Goal: Entertainment & Leisure: Consume media (video, audio)

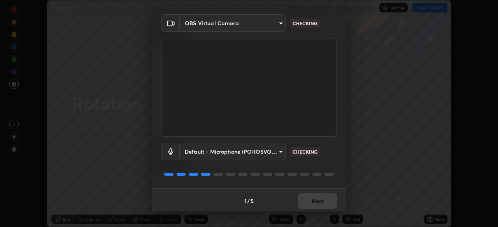
scroll to position [28, 0]
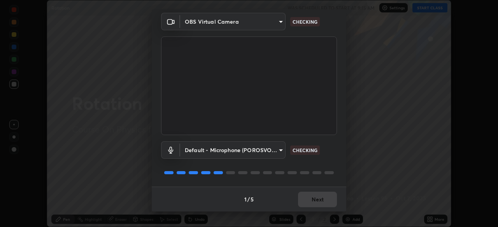
click at [319, 197] on div "1 / 5 Next" at bounding box center [249, 199] width 194 height 25
click at [321, 197] on div "1 / 5 Next" at bounding box center [249, 199] width 194 height 25
click at [320, 198] on div "1 / 5 Next" at bounding box center [249, 199] width 194 height 25
click at [319, 198] on div "1 / 5 Next" at bounding box center [249, 199] width 194 height 25
click at [317, 198] on div "1 / 5 Next" at bounding box center [249, 199] width 194 height 25
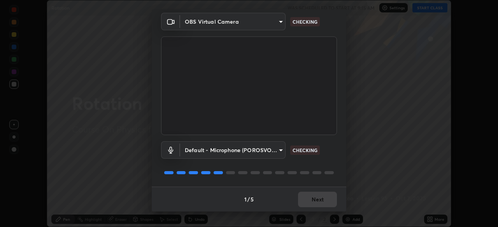
click at [317, 198] on div "1 / 5 Next" at bounding box center [249, 199] width 194 height 25
click at [312, 200] on div "1 / 5 Next" at bounding box center [249, 199] width 194 height 25
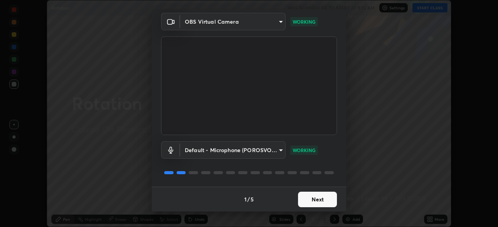
click at [313, 201] on button "Next" at bounding box center [317, 200] width 39 height 16
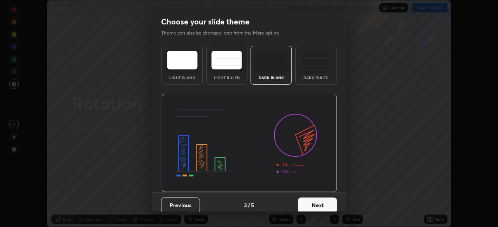
click at [314, 201] on button "Next" at bounding box center [317, 206] width 39 height 16
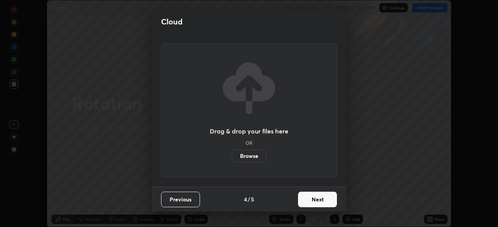
click at [316, 198] on button "Next" at bounding box center [317, 200] width 39 height 16
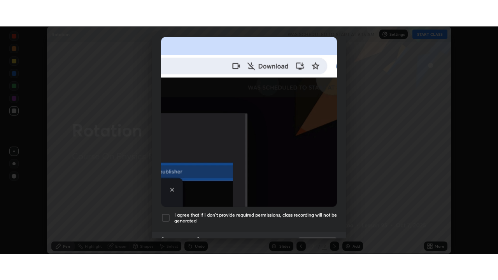
scroll to position [176, 0]
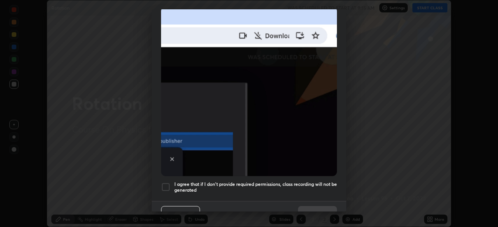
click at [316, 182] on h5 "I agree that if I don't provide required permissions, class recording will not …" at bounding box center [255, 188] width 162 height 12
click at [320, 206] on button "Done" at bounding box center [317, 214] width 39 height 16
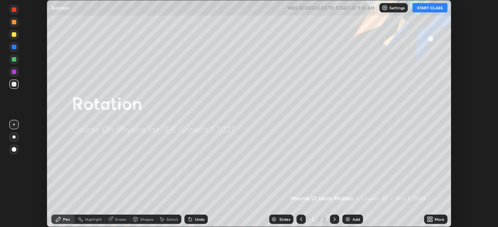
click at [354, 216] on div "Add" at bounding box center [352, 219] width 21 height 9
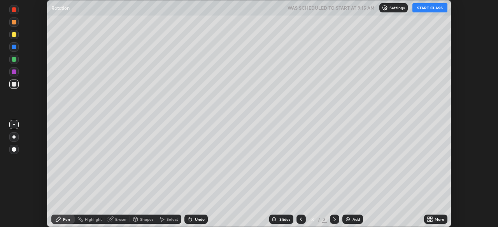
click at [431, 217] on icon at bounding box center [431, 218] width 2 height 2
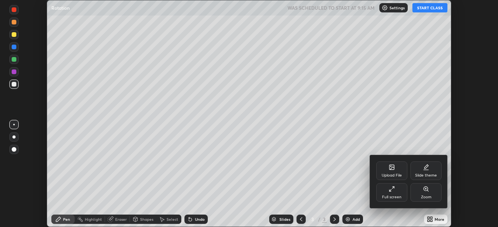
click at [393, 190] on icon at bounding box center [391, 189] width 6 height 6
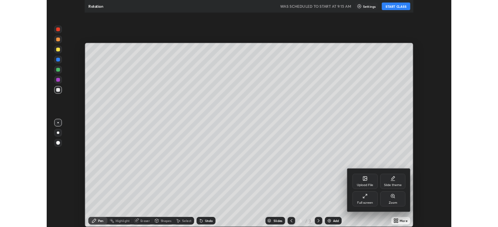
scroll to position [280, 498]
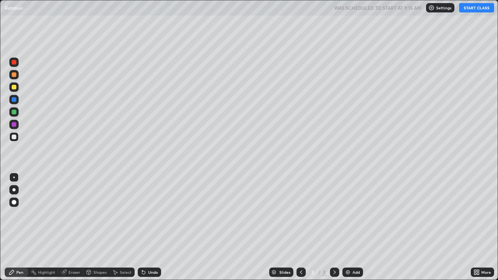
click at [473, 8] on button "START CLASS" at bounding box center [476, 7] width 35 height 9
click at [14, 125] on div at bounding box center [14, 124] width 5 height 5
click at [13, 113] on div at bounding box center [14, 112] width 5 height 5
click at [13, 87] on div at bounding box center [14, 87] width 5 height 5
click at [14, 100] on div at bounding box center [14, 99] width 5 height 5
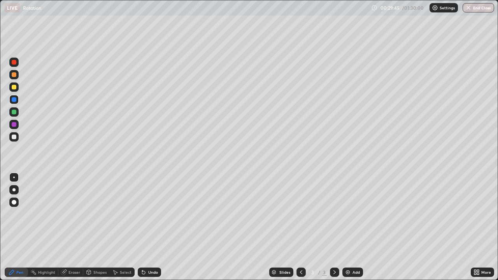
click at [13, 87] on div at bounding box center [14, 87] width 5 height 5
click at [14, 138] on div at bounding box center [14, 136] width 5 height 5
click at [356, 227] on div "Add" at bounding box center [355, 272] width 7 height 4
click at [14, 87] on div at bounding box center [14, 87] width 5 height 5
click at [14, 114] on div at bounding box center [14, 112] width 5 height 5
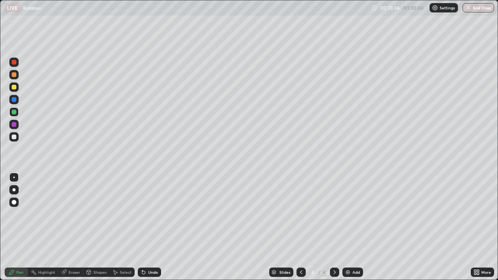
click at [12, 61] on div at bounding box center [14, 62] width 5 height 5
click at [64, 227] on icon at bounding box center [64, 271] width 4 height 4
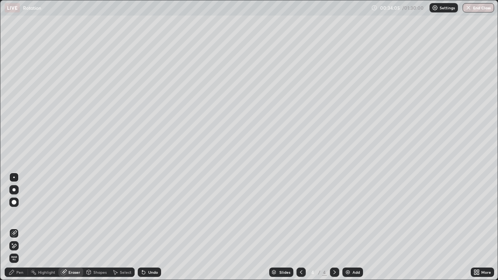
click at [23, 227] on div "Pen" at bounding box center [19, 272] width 7 height 4
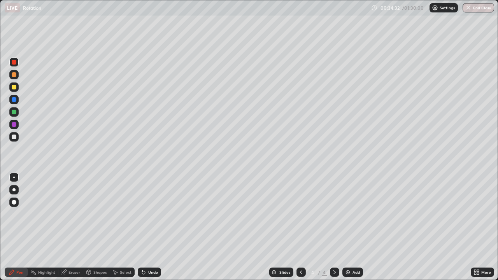
click at [14, 112] on div at bounding box center [14, 112] width 5 height 5
click at [14, 113] on div at bounding box center [14, 112] width 5 height 5
click at [15, 126] on div at bounding box center [14, 124] width 5 height 5
click at [301, 227] on div at bounding box center [300, 271] width 9 height 9
click at [332, 227] on icon at bounding box center [334, 272] width 6 height 6
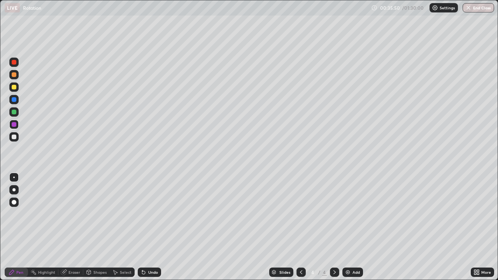
click at [15, 64] on div at bounding box center [14, 62] width 5 height 5
click at [15, 101] on div at bounding box center [14, 99] width 5 height 5
click at [299, 227] on icon at bounding box center [301, 272] width 6 height 6
click at [333, 227] on icon at bounding box center [334, 272] width 6 height 6
click at [68, 227] on div "Eraser" at bounding box center [70, 271] width 25 height 9
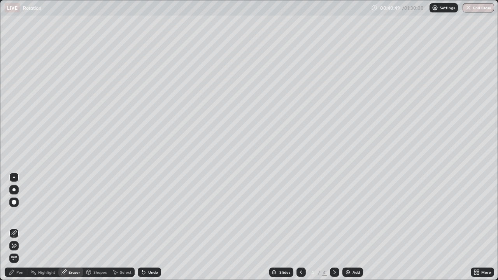
click at [17, 227] on div "Pen" at bounding box center [19, 272] width 7 height 4
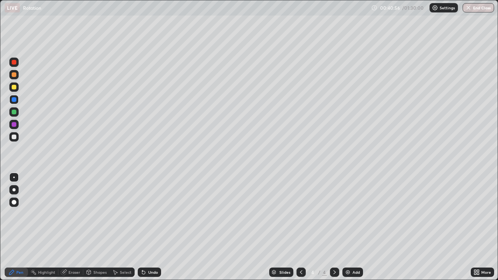
click at [347, 227] on img at bounding box center [347, 272] width 6 height 6
click at [14, 112] on div at bounding box center [14, 112] width 5 height 5
click at [150, 227] on div "Undo" at bounding box center [153, 272] width 10 height 4
click at [14, 88] on div at bounding box center [14, 87] width 5 height 5
click at [146, 227] on div "Undo" at bounding box center [149, 271] width 23 height 9
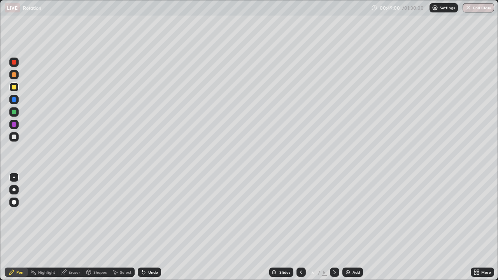
click at [13, 101] on div at bounding box center [14, 99] width 5 height 5
click at [15, 112] on div at bounding box center [14, 112] width 5 height 5
click at [346, 227] on img at bounding box center [347, 272] width 6 height 6
click at [300, 227] on icon at bounding box center [301, 272] width 6 height 6
click at [333, 227] on icon at bounding box center [334, 272] width 6 height 6
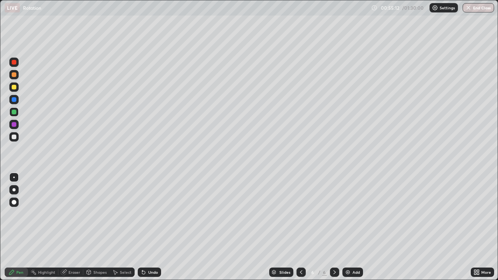
click at [15, 127] on div at bounding box center [13, 124] width 9 height 9
click at [299, 227] on icon at bounding box center [301, 272] width 6 height 6
click at [330, 227] on div at bounding box center [334, 271] width 9 height 9
click at [14, 125] on div at bounding box center [14, 124] width 5 height 5
click at [14, 135] on div at bounding box center [14, 136] width 5 height 5
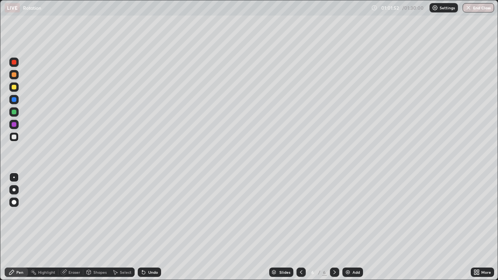
click at [352, 227] on div "Add" at bounding box center [355, 272] width 7 height 4
click at [16, 125] on div at bounding box center [14, 124] width 5 height 5
click at [14, 113] on div at bounding box center [14, 112] width 5 height 5
click at [13, 101] on div at bounding box center [14, 99] width 5 height 5
click at [16, 87] on div at bounding box center [14, 87] width 5 height 5
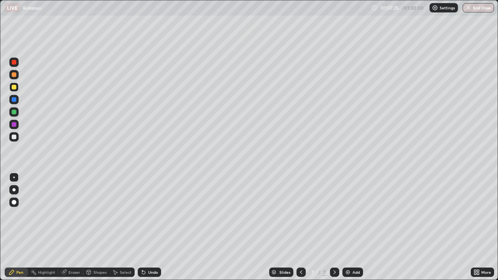
click at [153, 227] on div "Undo" at bounding box center [149, 271] width 23 height 9
click at [352, 227] on div "Add" at bounding box center [355, 272] width 7 height 4
click at [14, 100] on div at bounding box center [14, 99] width 5 height 5
click at [15, 114] on div at bounding box center [14, 112] width 5 height 5
click at [13, 126] on div at bounding box center [14, 124] width 5 height 5
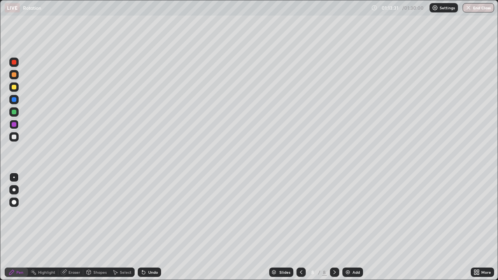
click at [14, 137] on div at bounding box center [14, 136] width 5 height 5
click at [16, 124] on div at bounding box center [14, 124] width 5 height 5
click at [333, 227] on icon at bounding box center [334, 272] width 6 height 6
click at [349, 227] on div "Add" at bounding box center [352, 271] width 21 height 9
click at [14, 113] on div at bounding box center [14, 112] width 5 height 5
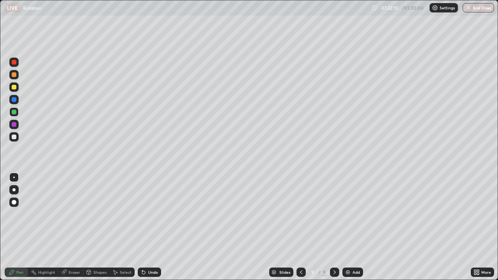
click at [96, 227] on div "Shapes" at bounding box center [99, 272] width 13 height 4
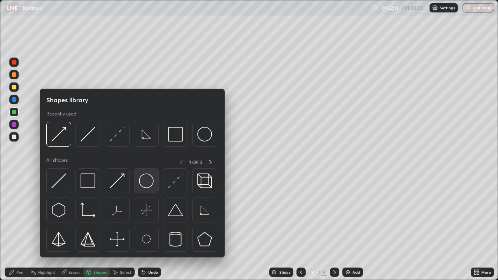
click at [148, 182] on img at bounding box center [146, 180] width 15 height 15
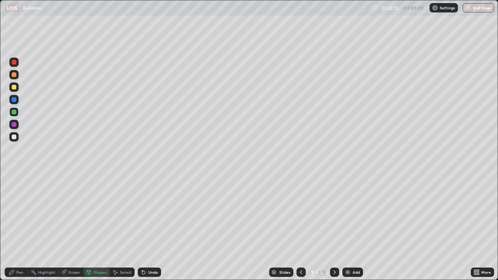
click at [17, 227] on div "Pen" at bounding box center [16, 271] width 23 height 9
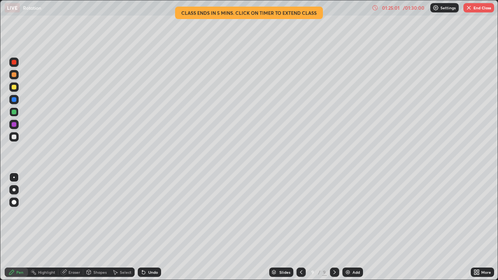
click at [16, 99] on div at bounding box center [14, 99] width 5 height 5
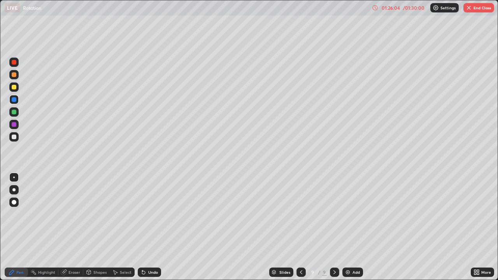
click at [472, 9] on button "End Class" at bounding box center [478, 7] width 31 height 9
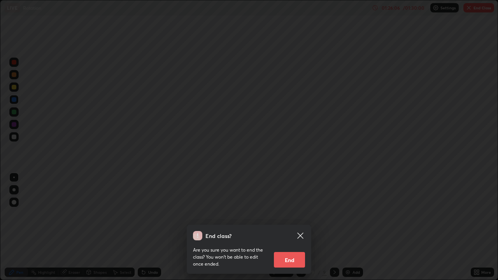
click at [293, 227] on button "End" at bounding box center [289, 260] width 31 height 16
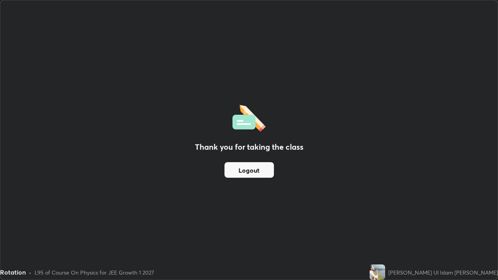
click at [259, 172] on button "Logout" at bounding box center [248, 170] width 49 height 16
click at [250, 169] on button "Logout" at bounding box center [248, 170] width 49 height 16
click at [244, 173] on button "Logout" at bounding box center [248, 170] width 49 height 16
click at [252, 171] on button "Logout" at bounding box center [248, 170] width 49 height 16
click at [252, 170] on button "Logout" at bounding box center [248, 170] width 49 height 16
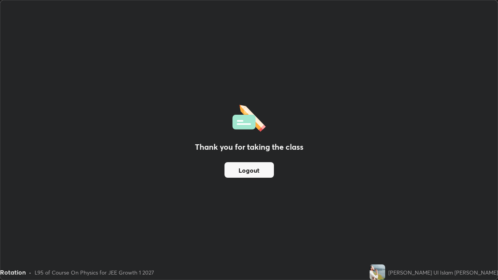
click at [254, 172] on button "Logout" at bounding box center [248, 170] width 49 height 16
click at [253, 170] on button "Logout" at bounding box center [248, 170] width 49 height 16
click at [166, 153] on div "Thank you for taking the class Logout" at bounding box center [248, 139] width 497 height 279
click at [161, 148] on div "Thank you for taking the class Logout" at bounding box center [248, 139] width 497 height 279
click at [169, 166] on div "Thank you for taking the class Logout" at bounding box center [248, 139] width 497 height 279
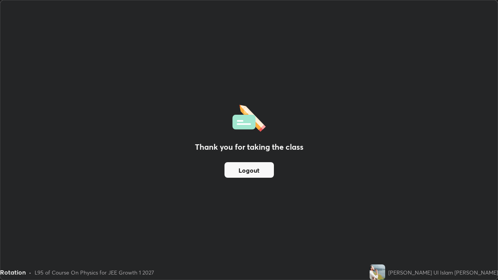
click at [180, 180] on div "Thank you for taking the class Logout" at bounding box center [248, 139] width 497 height 279
click at [247, 168] on button "Logout" at bounding box center [248, 170] width 49 height 16
click at [245, 168] on button "Logout" at bounding box center [248, 170] width 49 height 16
click at [247, 166] on button "Logout" at bounding box center [248, 170] width 49 height 16
click at [385, 227] on img at bounding box center [377, 272] width 16 height 16
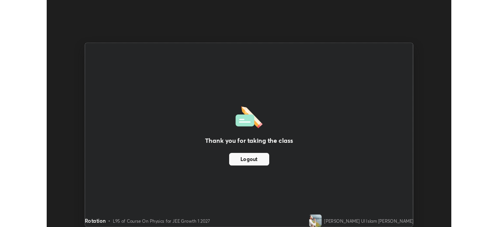
scroll to position [38641, 38371]
